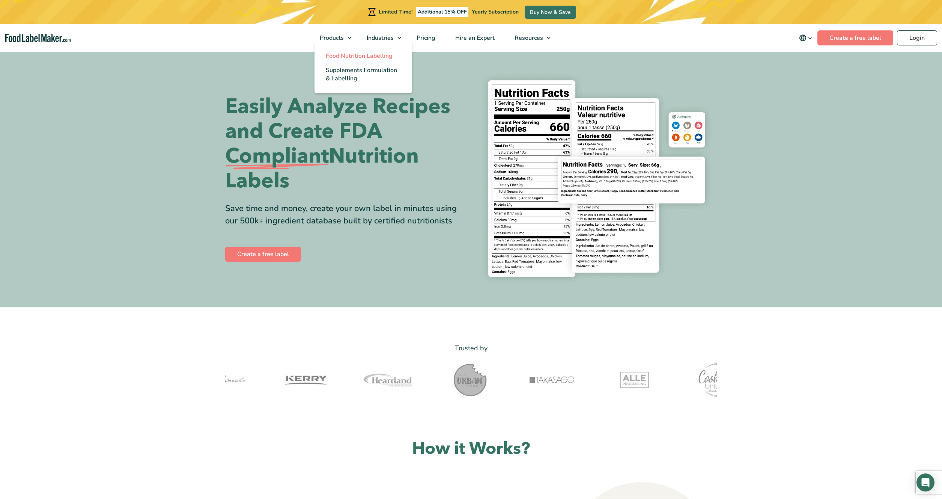
click at [354, 54] on span "Food Nutrition Labelling" at bounding box center [359, 56] width 67 height 8
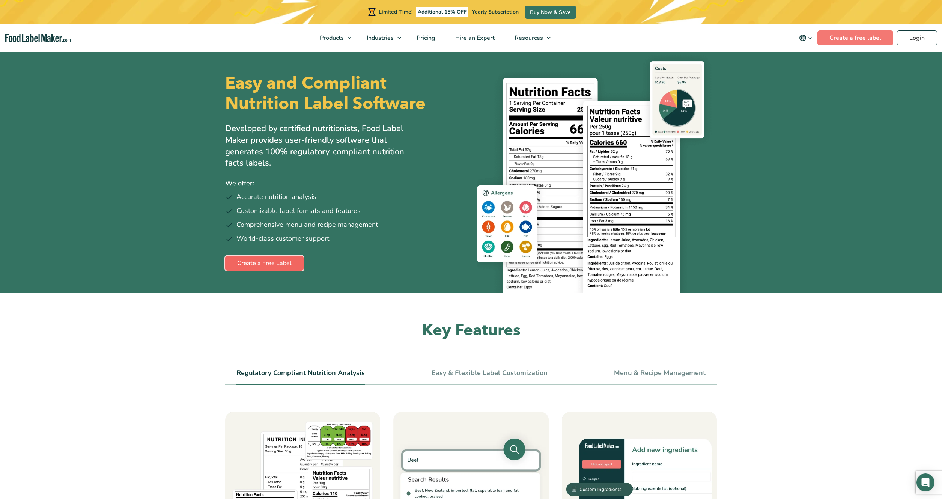
click at [270, 261] on link "Create a Free Label" at bounding box center [264, 262] width 78 height 15
